Goal: Information Seeking & Learning: Find specific fact

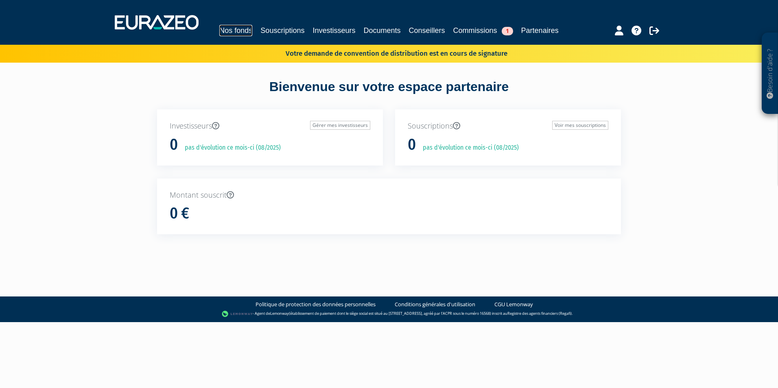
click at [229, 26] on link "Nos fonds" at bounding box center [235, 30] width 33 height 11
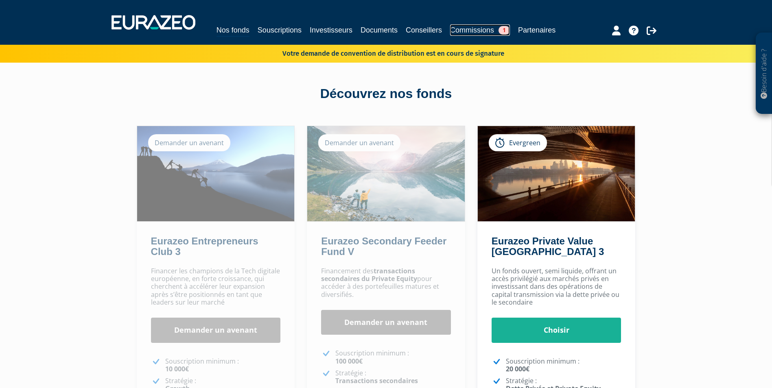
click at [481, 33] on link "Commissions 1" at bounding box center [480, 29] width 60 height 11
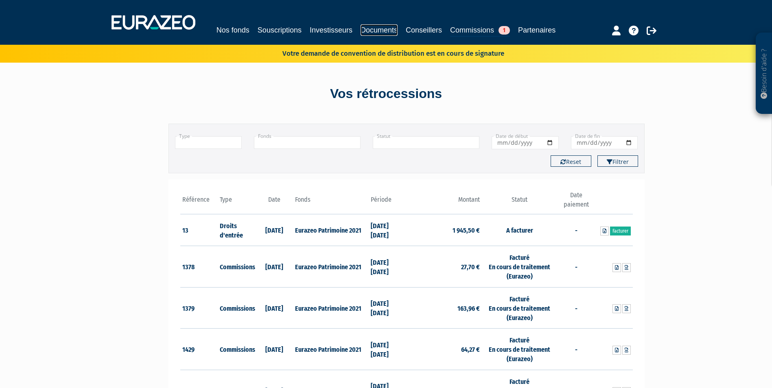
click at [377, 28] on link "Documents" at bounding box center [379, 29] width 37 height 11
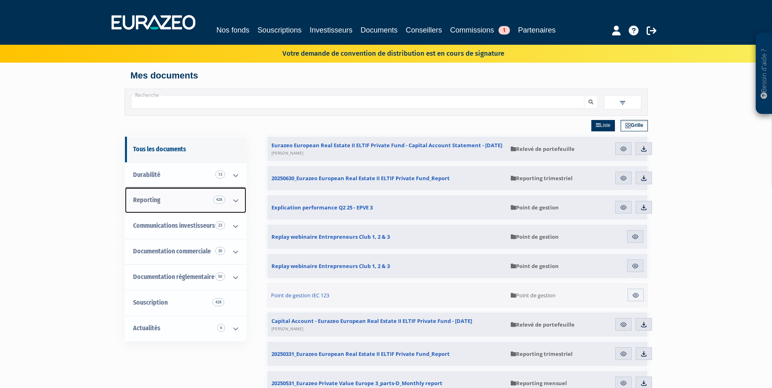
click at [197, 197] on link "Reporting 428" at bounding box center [185, 201] width 121 height 26
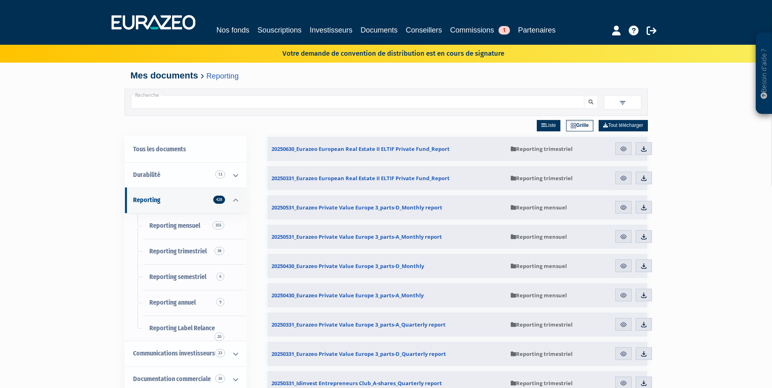
click at [183, 101] on input "Recherche" at bounding box center [357, 101] width 453 height 13
type input "entrepreneurs club 3"
click at [584, 95] on button "submit" at bounding box center [591, 101] width 14 height 13
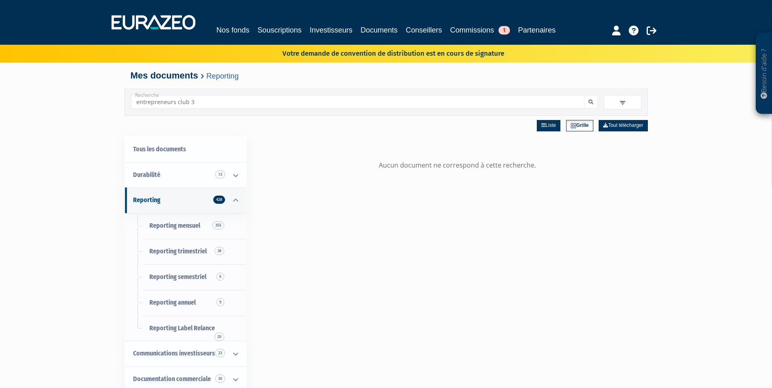
drag, startPoint x: 203, startPoint y: 100, endPoint x: 121, endPoint y: 102, distance: 81.8
click at [121, 102] on div "Besoin d'aide ? × J'ai besoin d'aide Si vous avez une question à propos du fonc…" at bounding box center [386, 266] width 772 height 532
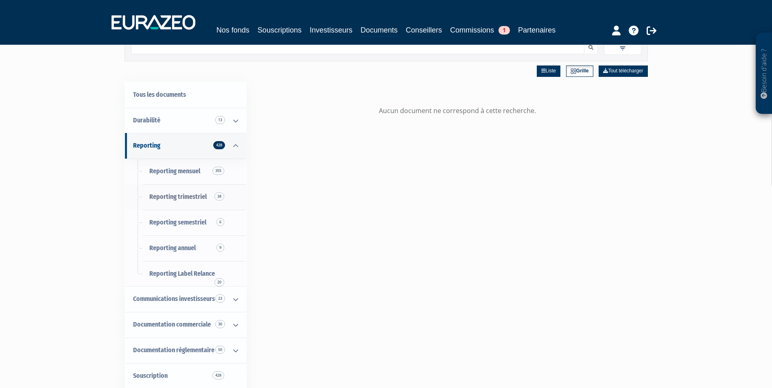
scroll to position [41, 0]
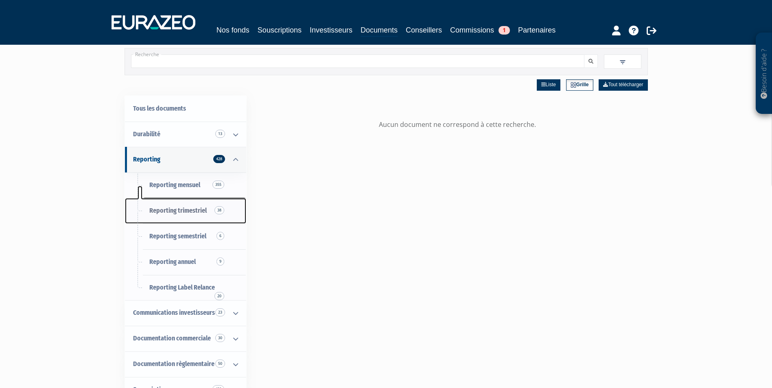
click at [220, 211] on span "38" at bounding box center [219, 210] width 10 height 8
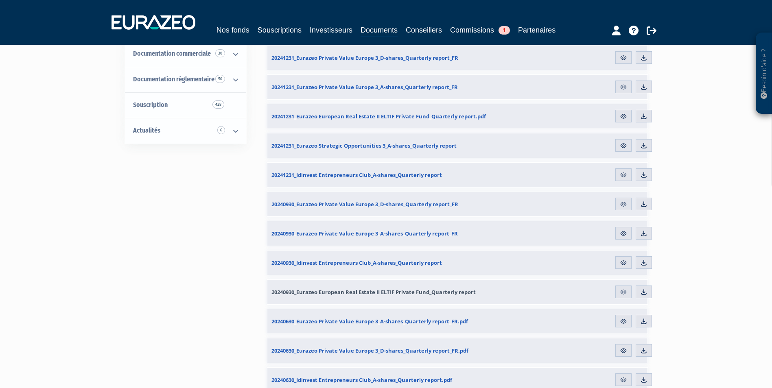
scroll to position [72, 0]
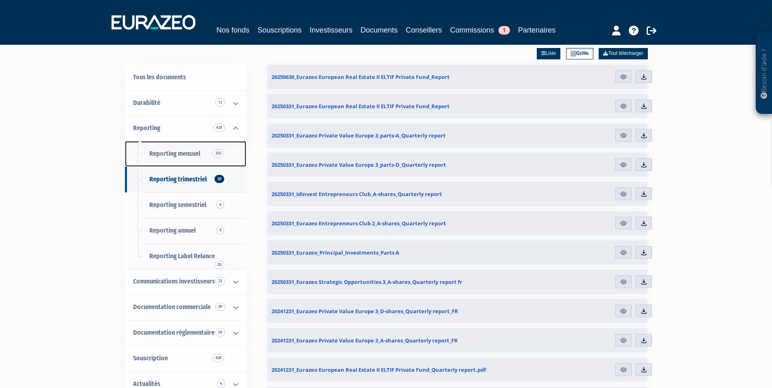
click at [180, 158] on span "Reporting mensuel 355" at bounding box center [174, 154] width 51 height 8
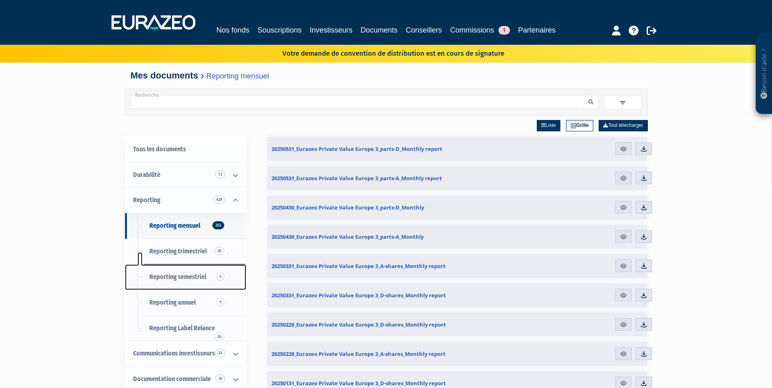
click at [190, 277] on span "Reporting semestriel 6" at bounding box center [177, 277] width 57 height 8
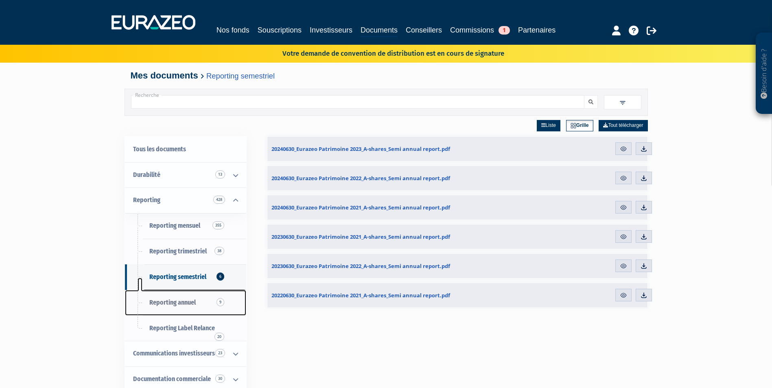
click at [173, 295] on link "Reporting annuel 9" at bounding box center [185, 303] width 121 height 26
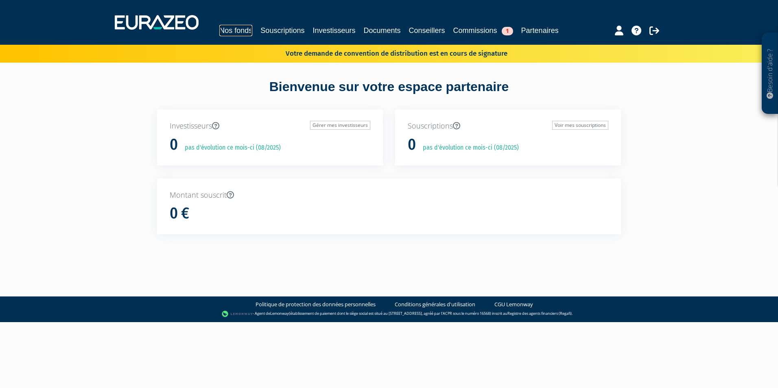
click at [248, 28] on link "Nos fonds" at bounding box center [235, 30] width 33 height 11
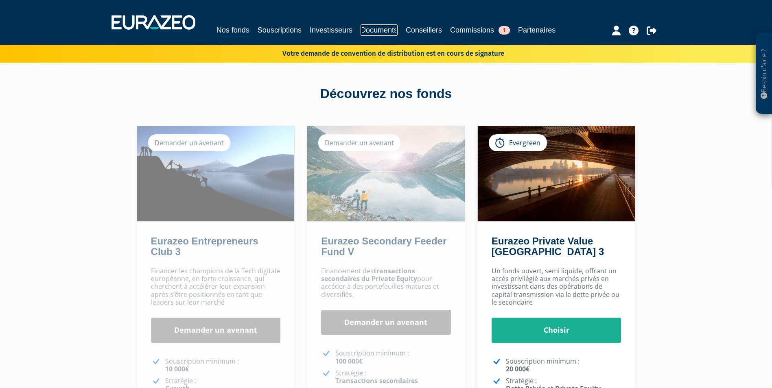
click at [379, 27] on link "Documents" at bounding box center [379, 29] width 37 height 11
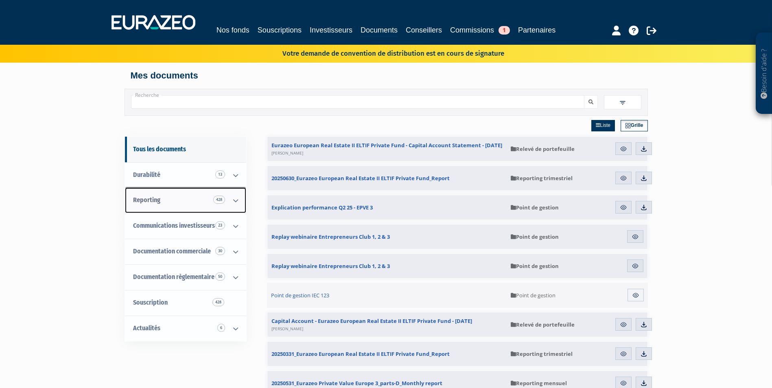
click at [234, 202] on icon at bounding box center [235, 200] width 21 height 25
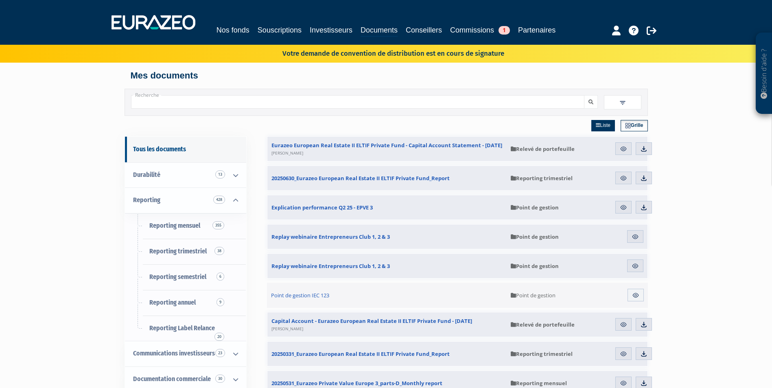
click at [183, 101] on input "Recherche" at bounding box center [357, 101] width 453 height 13
type input "entrepreneurs"
click at [584, 95] on button "submit" at bounding box center [591, 101] width 14 height 13
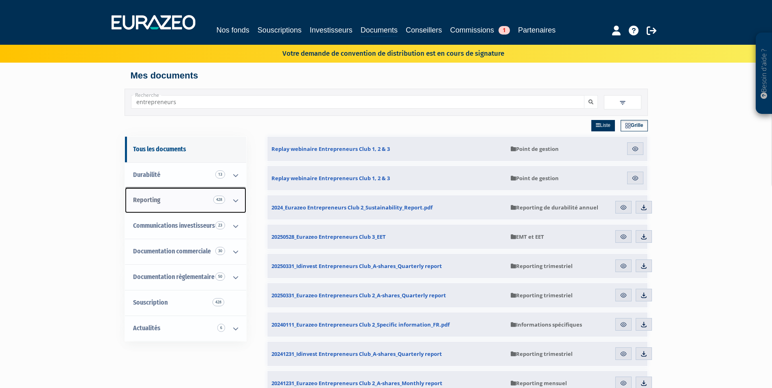
click at [235, 201] on icon at bounding box center [235, 200] width 21 height 25
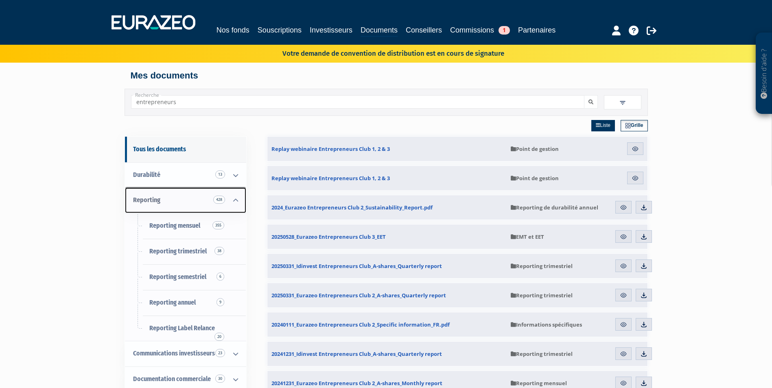
click at [166, 201] on link "Reporting 428" at bounding box center [185, 201] width 121 height 26
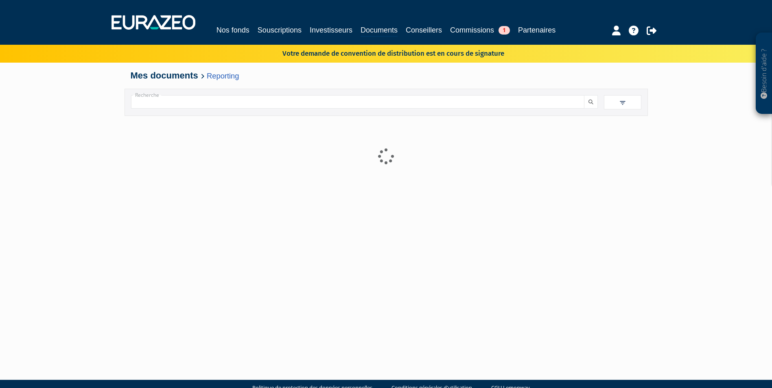
click at [197, 104] on input "Recherche" at bounding box center [357, 101] width 453 height 13
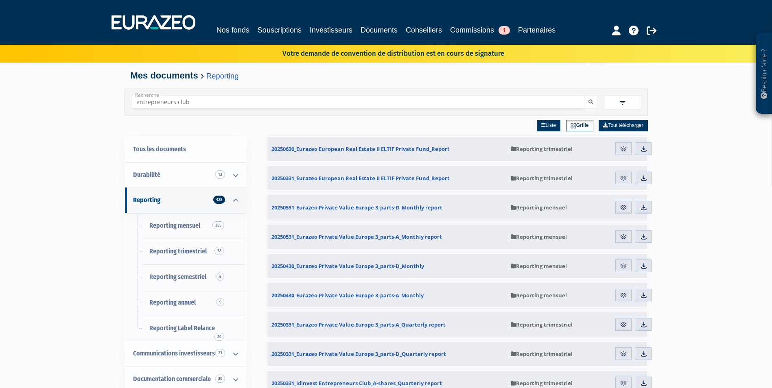
type input "entrepreneurs club"
click at [584, 95] on button "submit" at bounding box center [591, 101] width 14 height 13
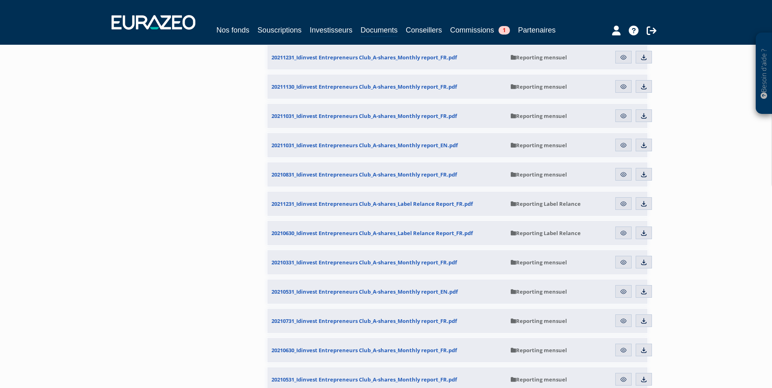
scroll to position [1547, 0]
